Goal: Answer question/provide support: Share knowledge or assist other users

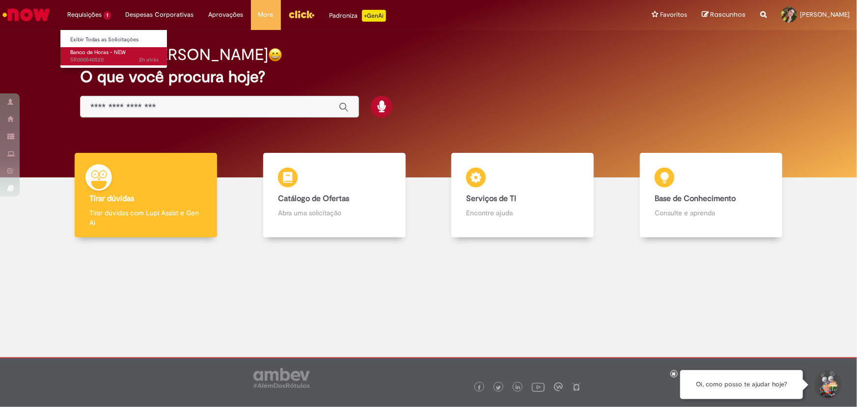
click at [89, 47] on link "Banco de Horas - NEW 2h atrás 2 horas atrás SR000540520" at bounding box center [114, 56] width 108 height 18
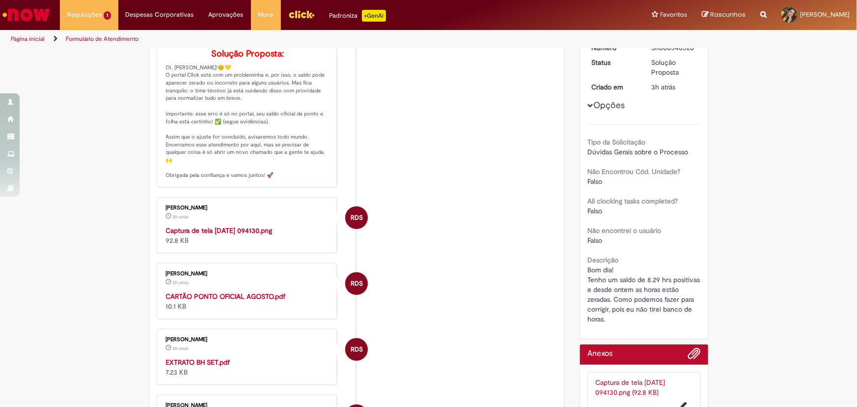
scroll to position [178, 0]
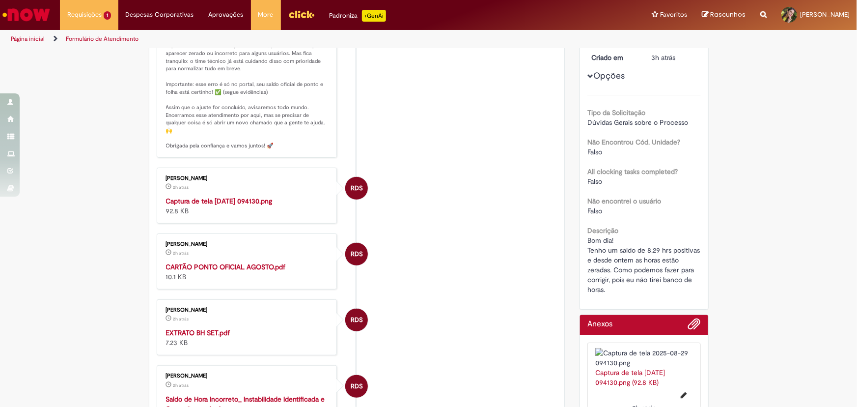
click at [250, 196] on img "Histórico de tíquete" at bounding box center [248, 196] width 164 height 0
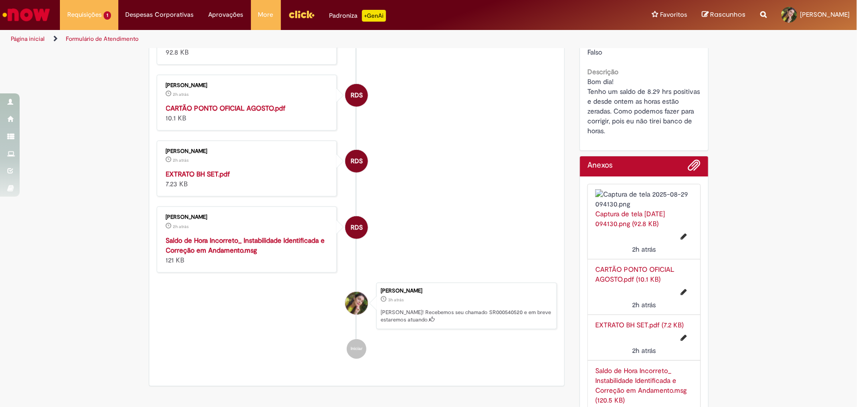
scroll to position [357, 0]
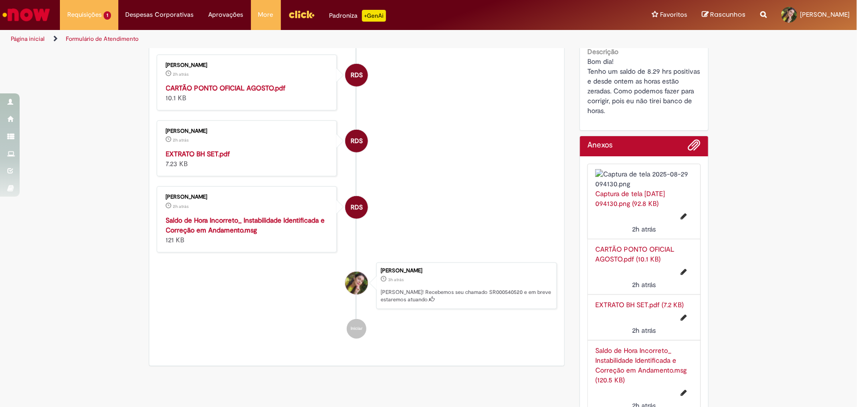
click at [201, 158] on strong "EXTRATO BH SET.pdf" at bounding box center [198, 153] width 64 height 9
click at [221, 234] on strong "Saldo de Hora Incorreto_ Instabilidade Identificada e Correção em Andamento.msg" at bounding box center [245, 225] width 159 height 19
click at [223, 92] on strong "CARTÃO PONTO OFICIAL AGOSTO.pdf" at bounding box center [226, 88] width 120 height 9
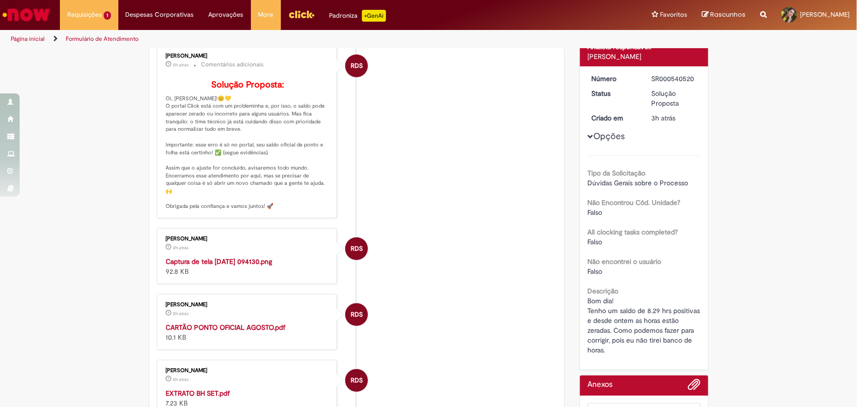
scroll to position [0, 0]
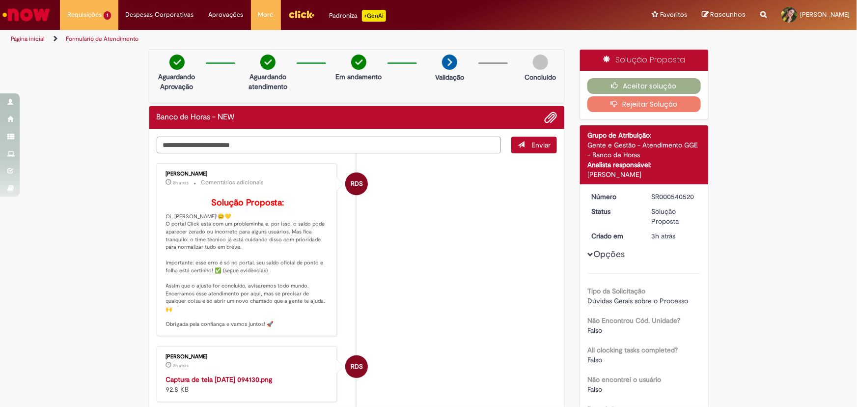
click at [265, 143] on textarea "Digite sua mensagem aqui..." at bounding box center [329, 145] width 345 height 17
type textarea "**********"
click at [538, 146] on span "Enviar" at bounding box center [540, 144] width 19 height 9
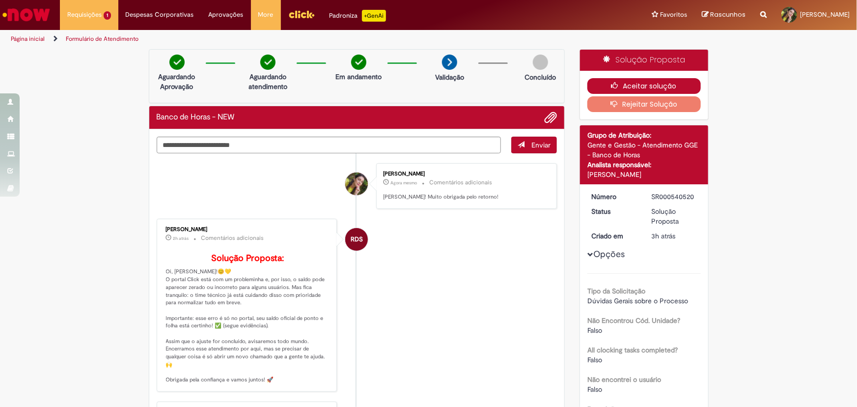
click at [648, 91] on button "Aceitar solução" at bounding box center [643, 86] width 113 height 16
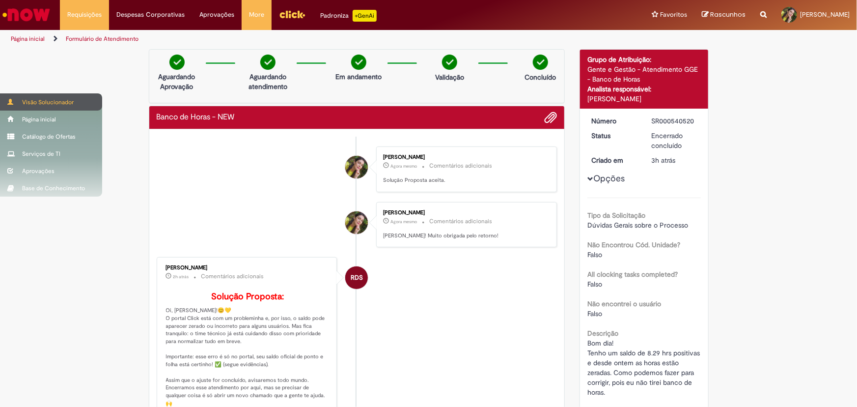
click at [44, 101] on div "Visão Solucionador" at bounding box center [51, 101] width 102 height 17
